Goal: Transaction & Acquisition: Purchase product/service

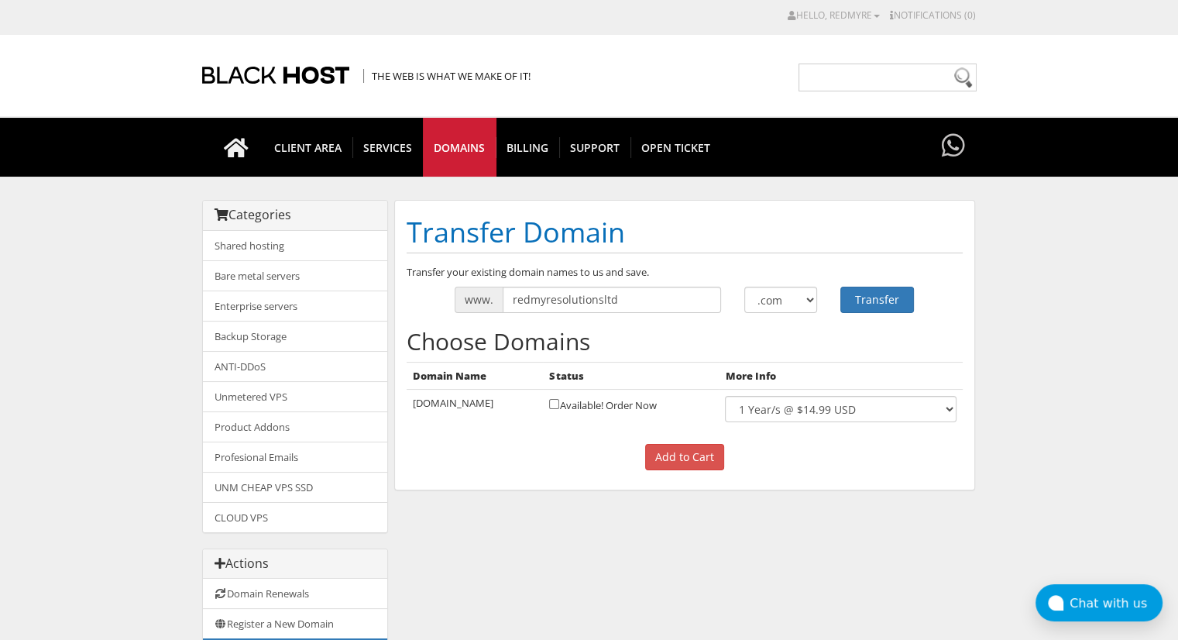
click at [721, 338] on h2 "Choose Domains" at bounding box center [685, 341] width 556 height 26
click at [800, 297] on select ".com .net .org .us .info .biz" at bounding box center [781, 300] width 74 height 26
click at [637, 296] on input "redmyresolutionsltd" at bounding box center [612, 300] width 218 height 26
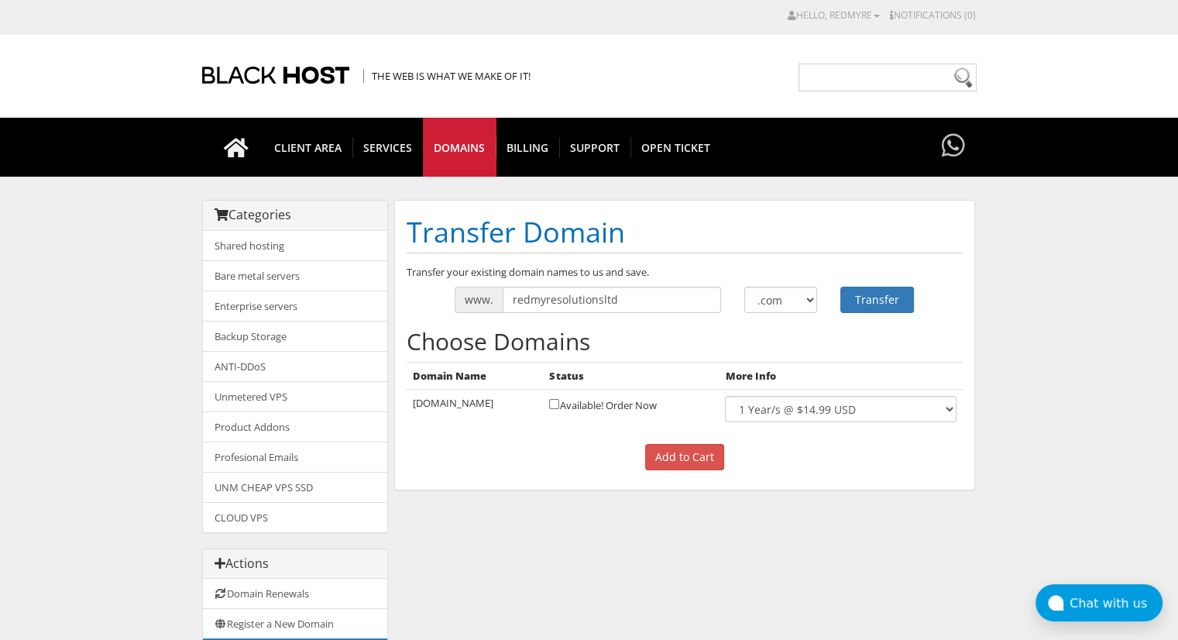
click at [784, 347] on h2 "Choose Domains" at bounding box center [685, 341] width 556 height 26
click at [559, 405] on input "checkbox" at bounding box center [554, 404] width 10 height 10
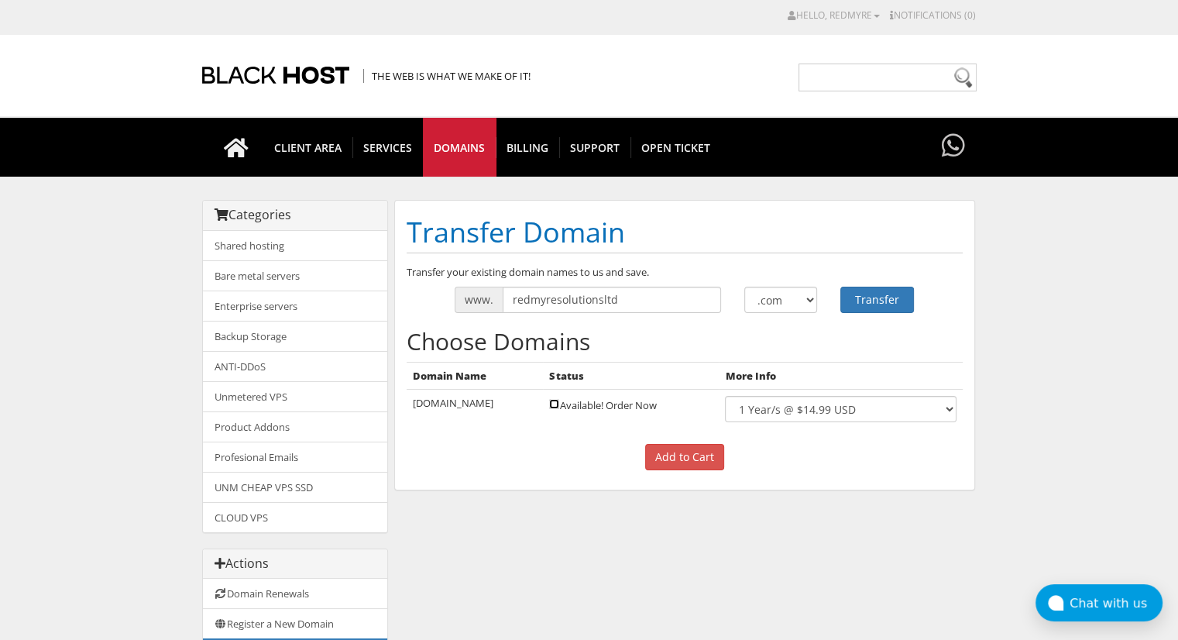
click at [559, 399] on input "checkbox" at bounding box center [554, 404] width 10 height 10
click at [559, 405] on input "checkbox" at bounding box center [554, 404] width 10 height 10
checkbox input "false"
click at [583, 438] on div "Choose Domains Domain Name Status More Info [DOMAIN_NAME] Available! Order Now …" at bounding box center [685, 399] width 556 height 142
click at [692, 451] on input "Add to Cart" at bounding box center [684, 457] width 79 height 26
